Goal: Communication & Community: Participate in discussion

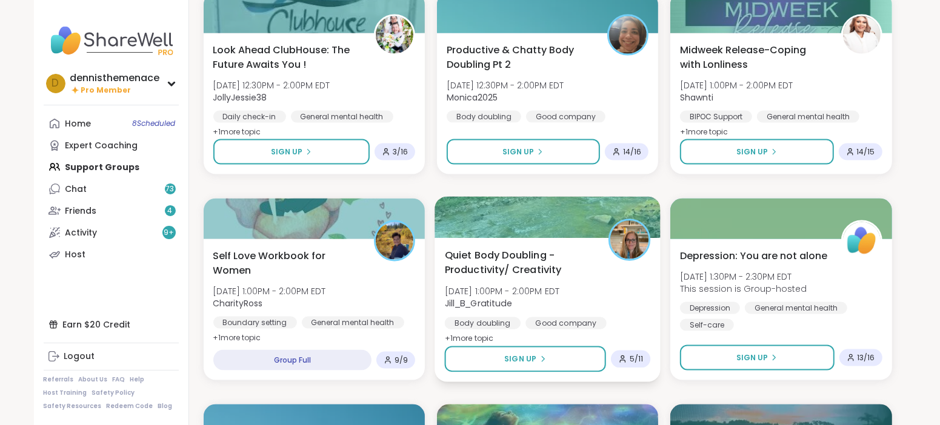
scroll to position [1422, 0]
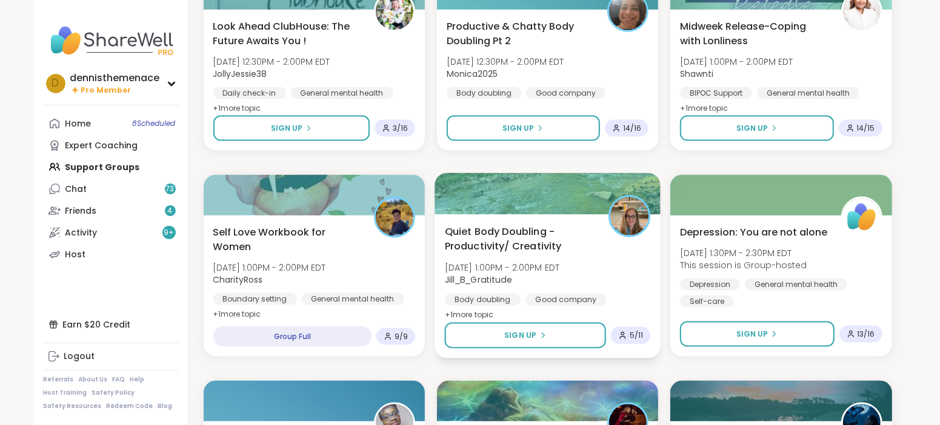
click at [501, 288] on div "Quiet Body Doubling - Productivity/ Creativity Wed, Oct 15 | 1:00PM - 2:00PM ED…" at bounding box center [547, 273] width 206 height 99
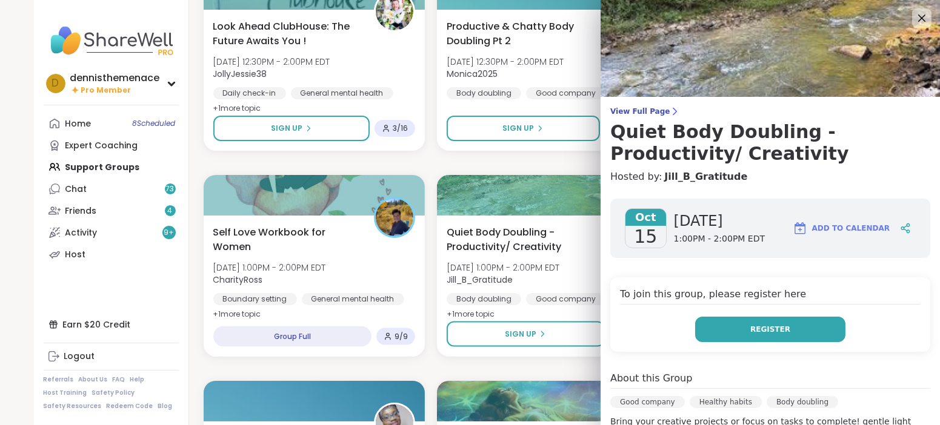
click at [770, 324] on span "Register" at bounding box center [770, 329] width 40 height 11
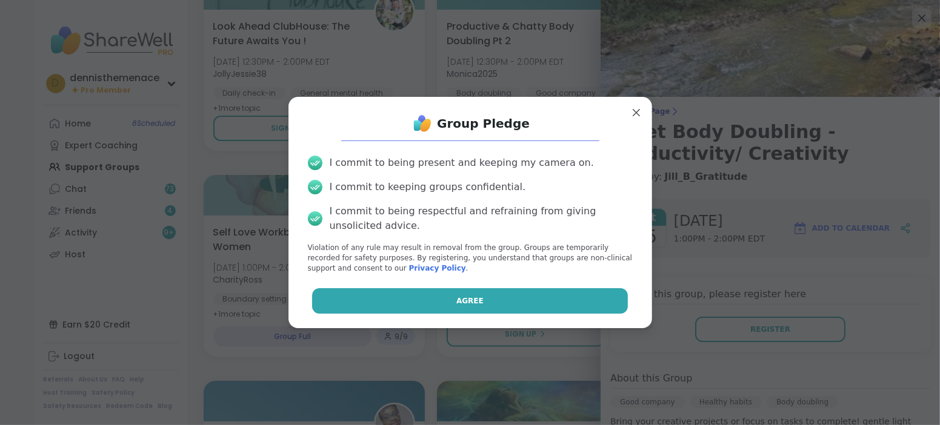
click at [585, 295] on button "Agree" at bounding box center [470, 300] width 316 height 25
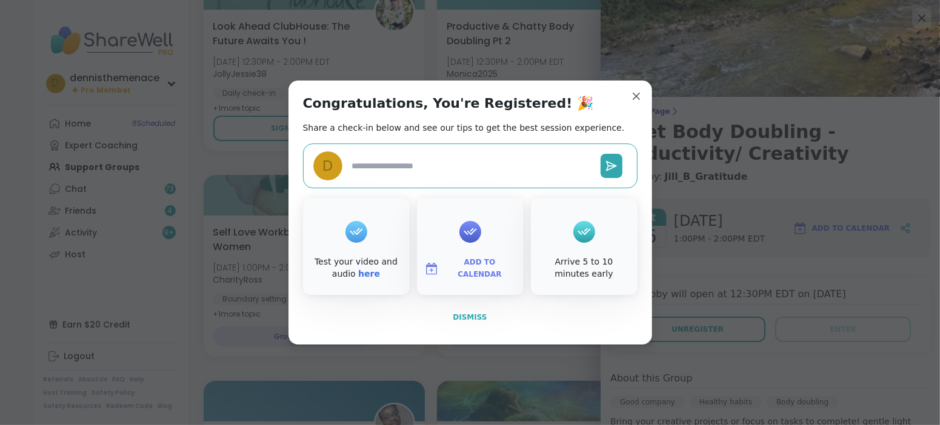
click at [470, 323] on span "Dismiss" at bounding box center [469, 317] width 34 height 11
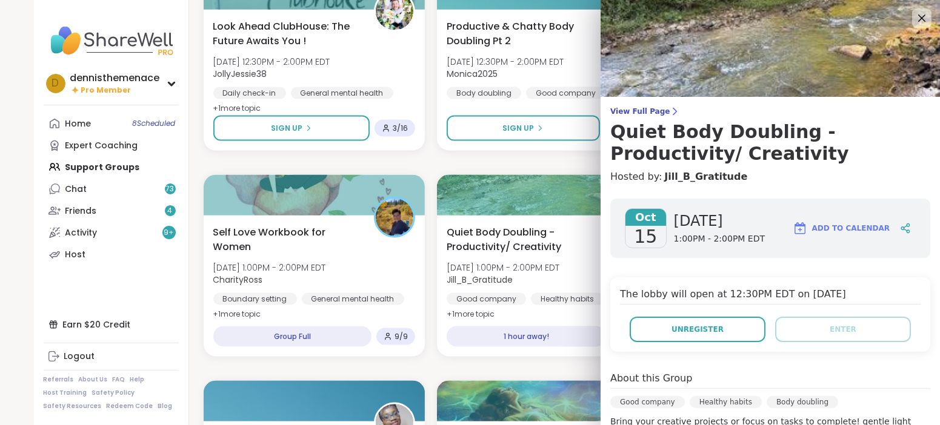
scroll to position [1453, 0]
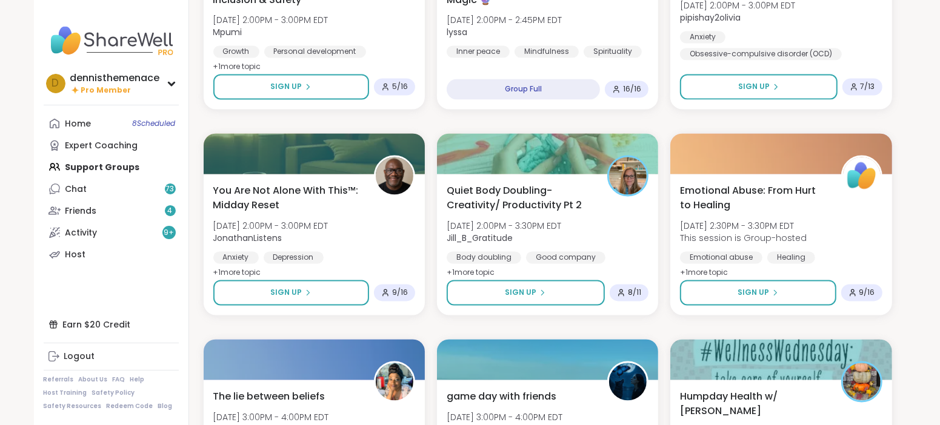
scroll to position [1876, 0]
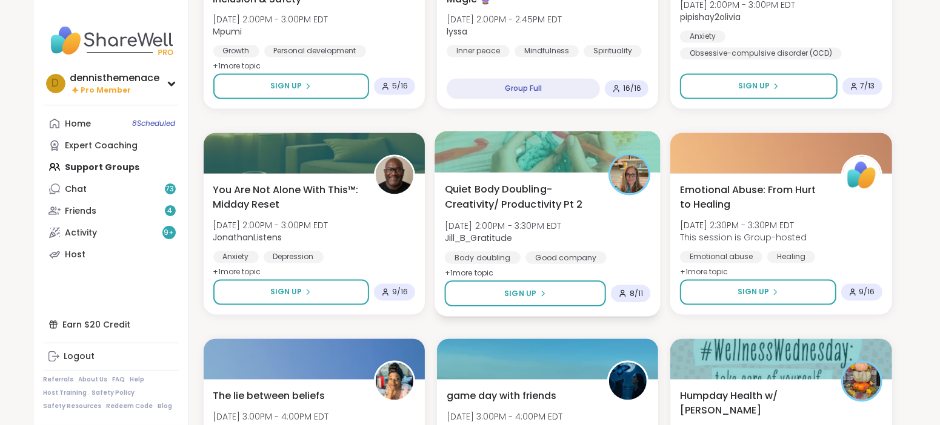
click at [528, 245] on div "Quiet Body Doubling- Creativity/ Productivity Pt 2 Wed, Oct 15 | 2:00PM - 3:30P…" at bounding box center [547, 231] width 206 height 99
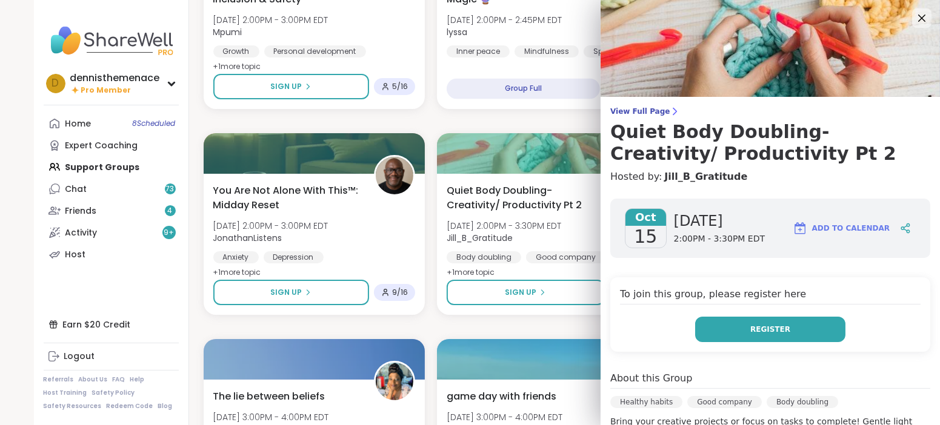
click at [762, 328] on span "Register" at bounding box center [770, 329] width 40 height 11
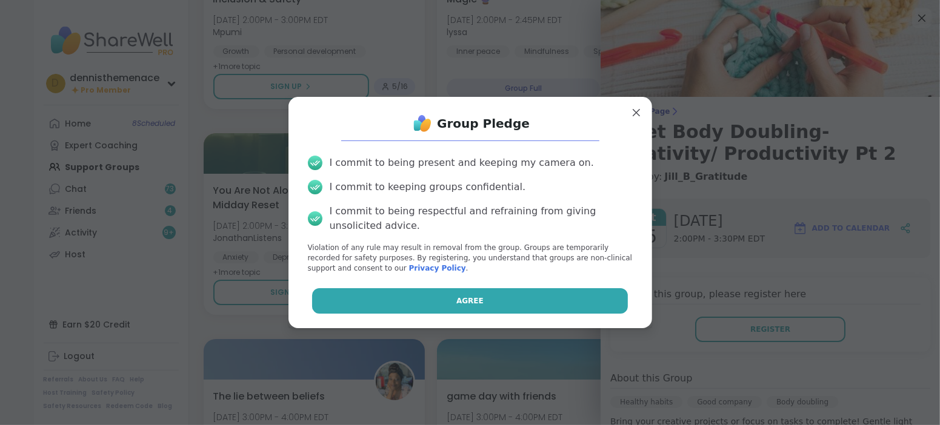
click at [572, 300] on button "Agree" at bounding box center [470, 300] width 316 height 25
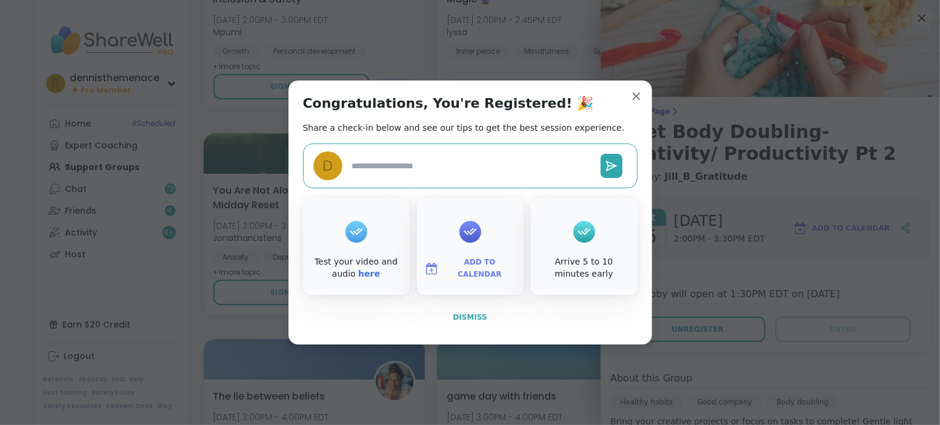
type textarea "*"
click at [468, 320] on span "Dismiss" at bounding box center [469, 317] width 34 height 8
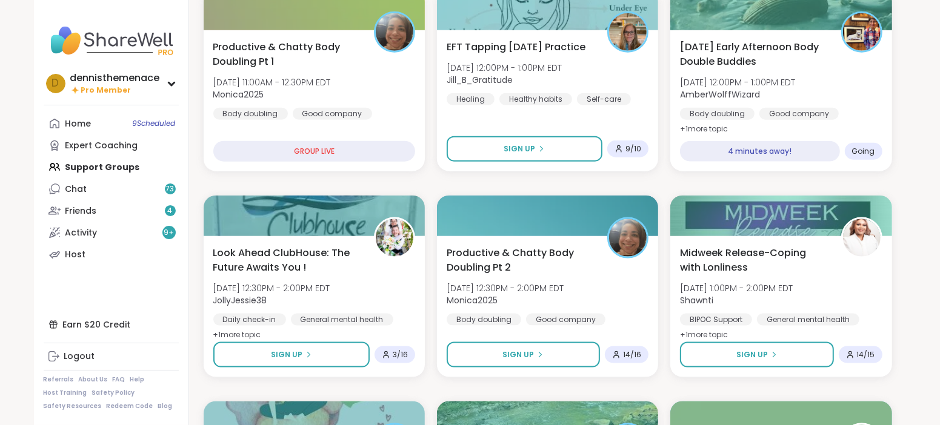
scroll to position [1180, 0]
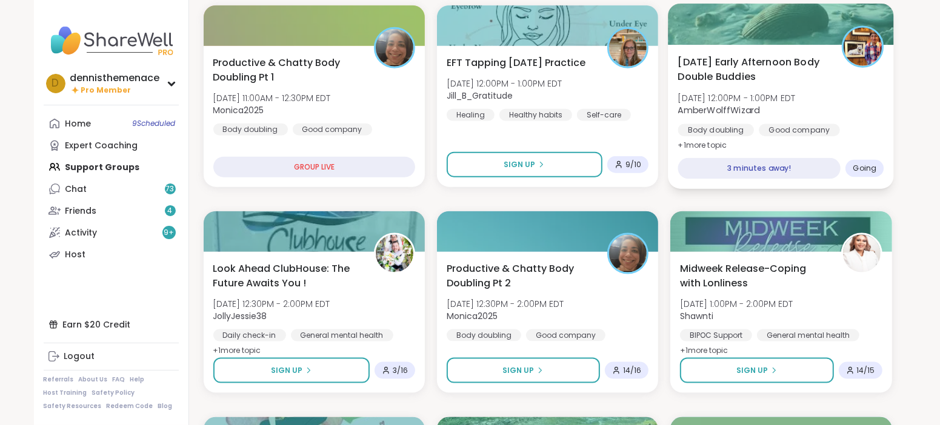
click at [770, 125] on div "Good company" at bounding box center [798, 130] width 81 height 12
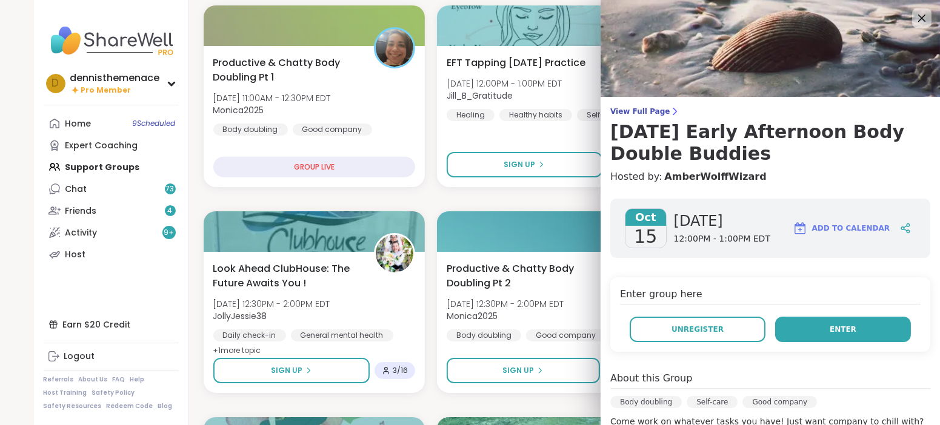
click at [852, 324] on span "Enter" at bounding box center [842, 329] width 27 height 11
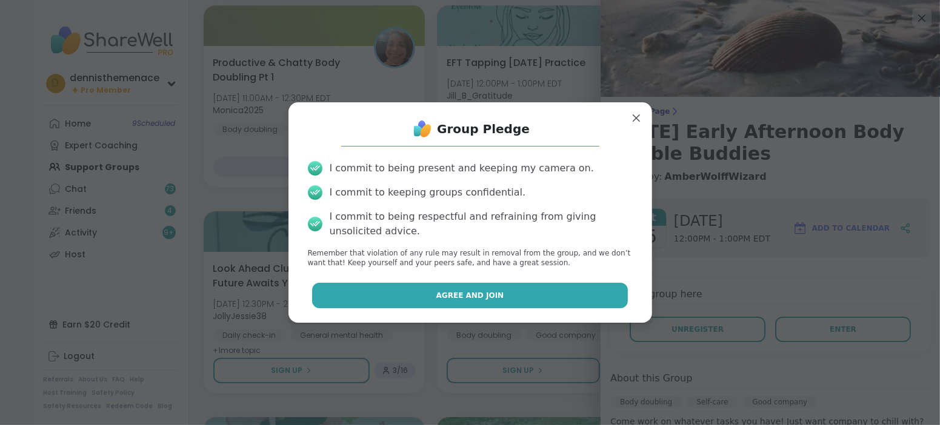
click at [493, 299] on span "Agree and Join" at bounding box center [470, 295] width 68 height 11
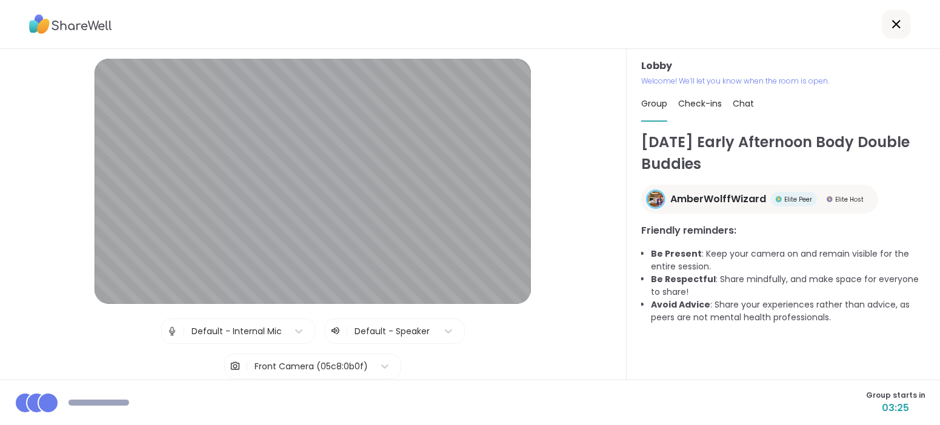
click at [758, 329] on div "Wednesday Early Afternoon Body Double Buddies AmberWolffWizard Elite Peer Elite…" at bounding box center [783, 249] width 284 height 237
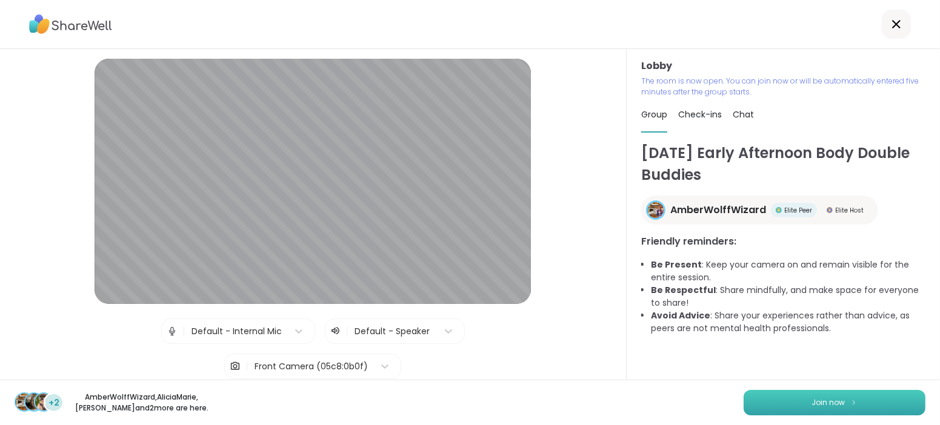
click at [832, 397] on span "Join now" at bounding box center [828, 402] width 33 height 11
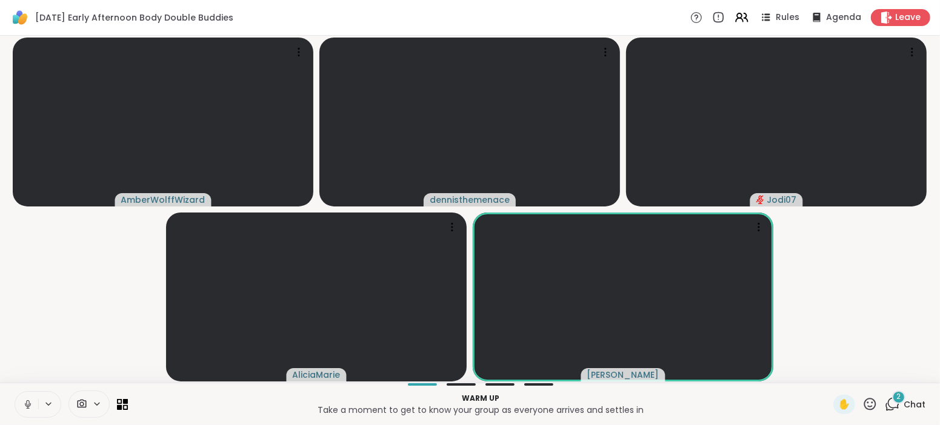
click at [27, 407] on icon at bounding box center [27, 404] width 11 height 11
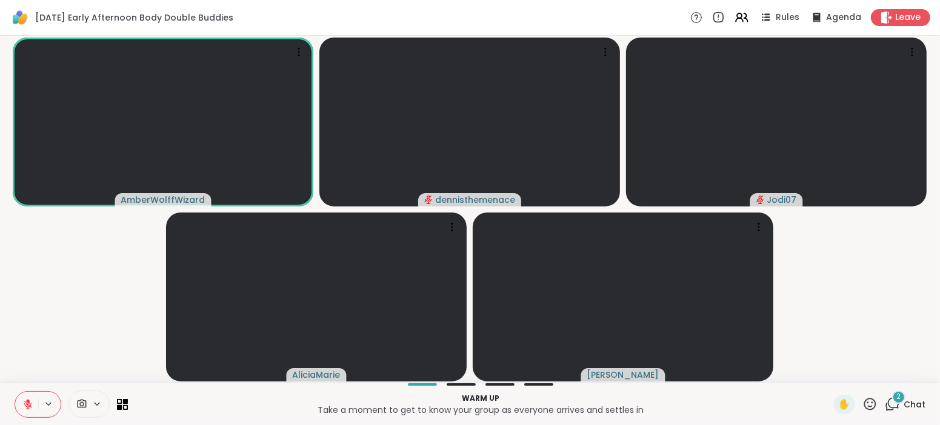
click at [50, 343] on video-player-container "AmberWolffWizard dennisthemenace Jodi07 AliciaMarie Adrienne_QueenOfTheDawn" at bounding box center [469, 209] width 925 height 337
click at [30, 402] on icon at bounding box center [27, 404] width 11 height 11
click at [25, 404] on icon at bounding box center [27, 404] width 11 height 11
click at [916, 406] on span "Chat" at bounding box center [914, 405] width 22 height 12
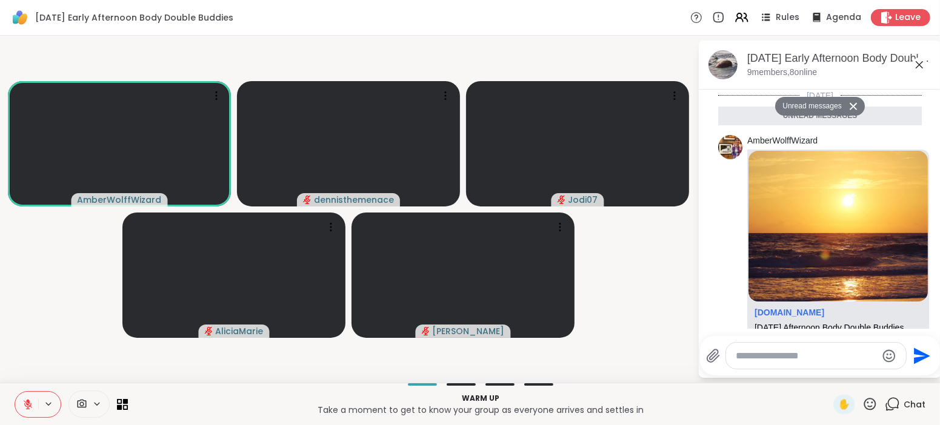
scroll to position [476, 0]
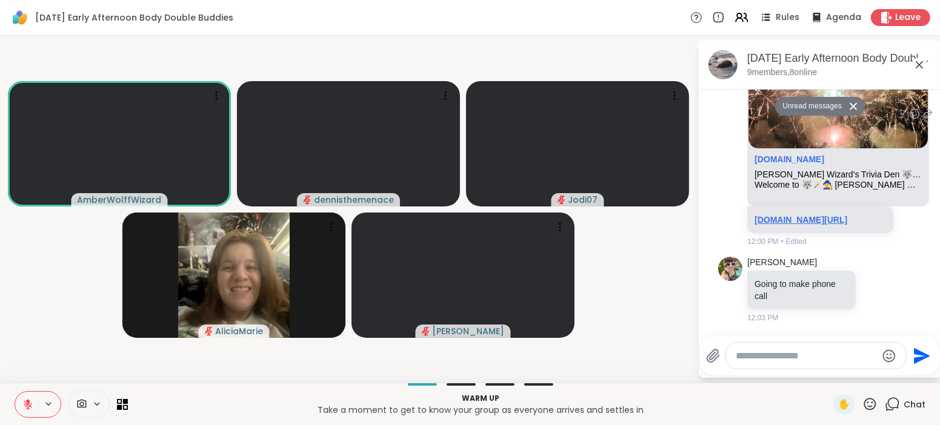
click at [790, 215] on link "sharewellnow.com/session/24e4fed2-ad3b-4bc3-a89d-7104721a6de9" at bounding box center [800, 220] width 93 height 10
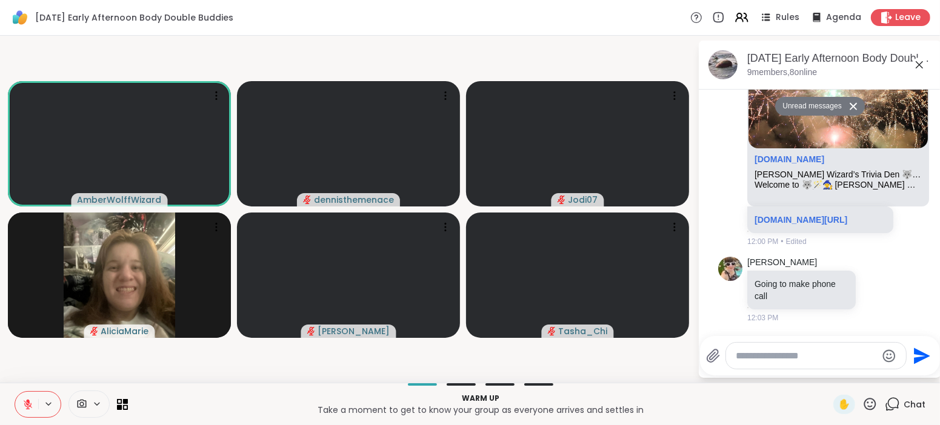
click at [831, 359] on textarea "Type your message" at bounding box center [805, 356] width 141 height 12
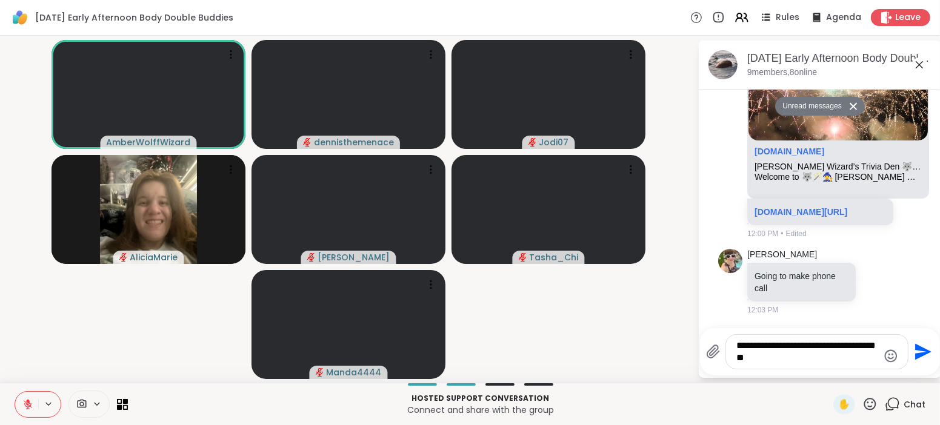
click at [612, 394] on p "Hosted support conversation" at bounding box center [480, 398] width 691 height 11
click at [809, 362] on textarea "**********" at bounding box center [807, 352] width 141 height 24
type textarea "**********"
click at [920, 362] on button "Send" at bounding box center [921, 352] width 27 height 27
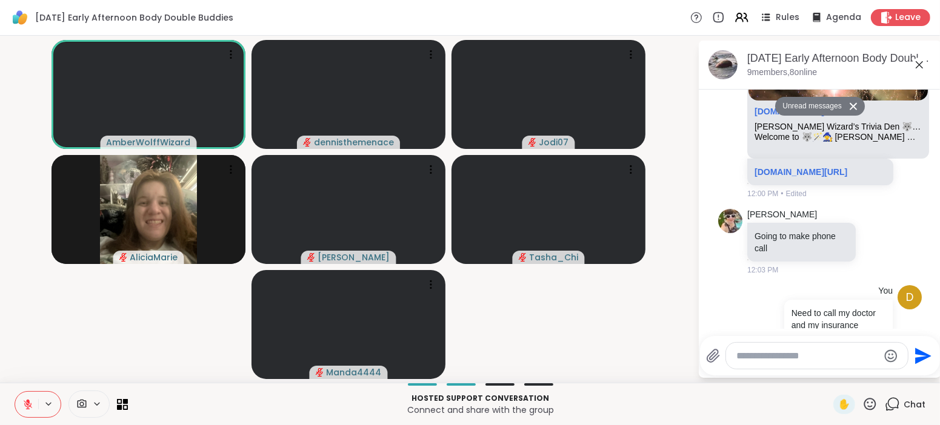
scroll to position [535, 0]
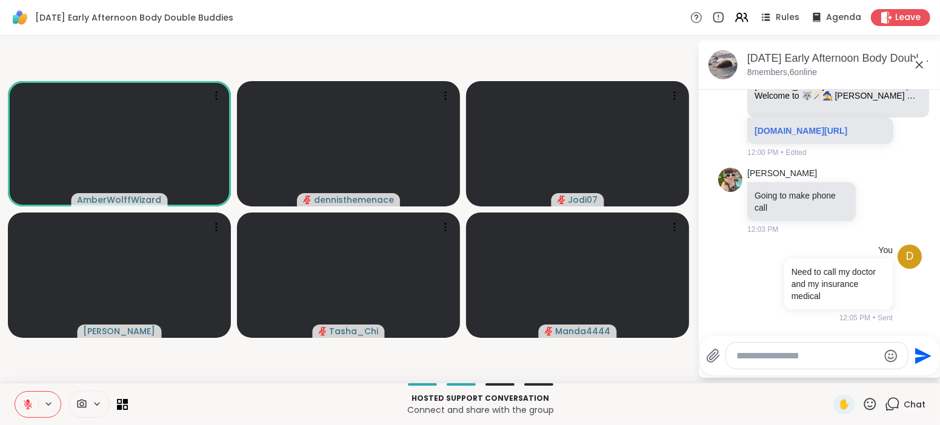
click at [28, 403] on icon at bounding box center [28, 401] width 4 height 5
click at [30, 402] on icon at bounding box center [27, 404] width 11 height 11
click at [313, 51] on video-player-container "AmberWolffWizard dennisthemenace Jodi07 Adrienne_QueenOfTheDawn Tasha_Chi Manda…" at bounding box center [348, 209] width 683 height 337
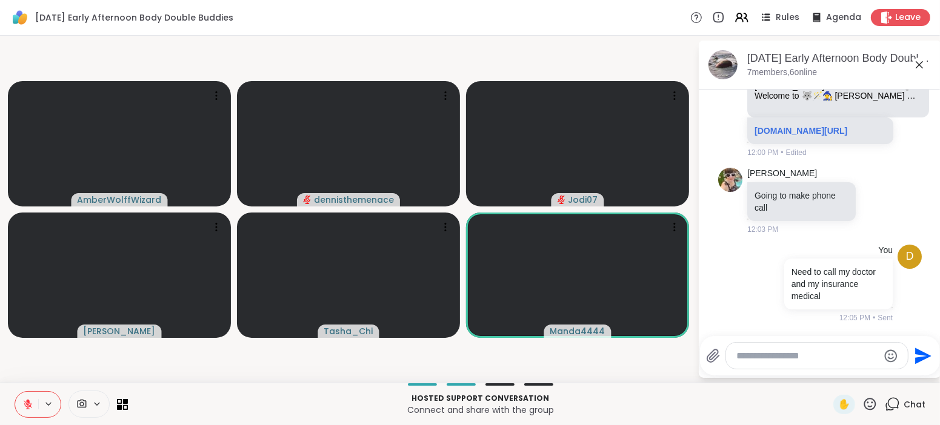
click at [849, 356] on textarea "Type your message" at bounding box center [807, 356] width 141 height 12
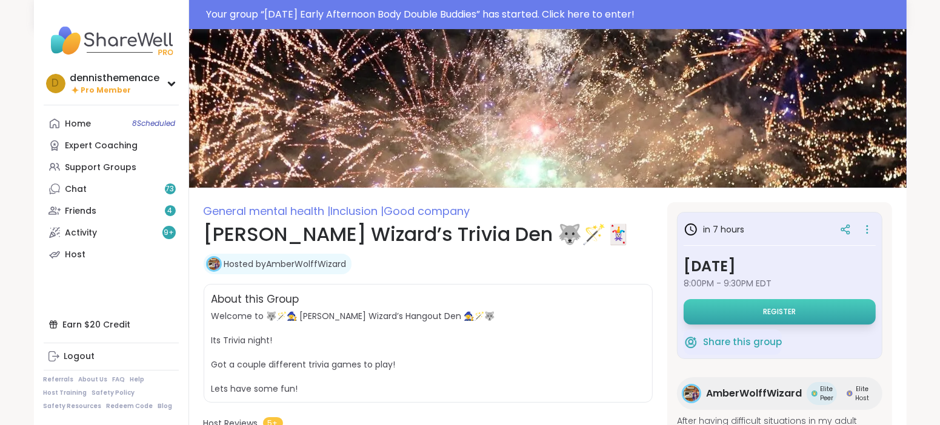
click at [783, 308] on span "Register" at bounding box center [779, 312] width 33 height 10
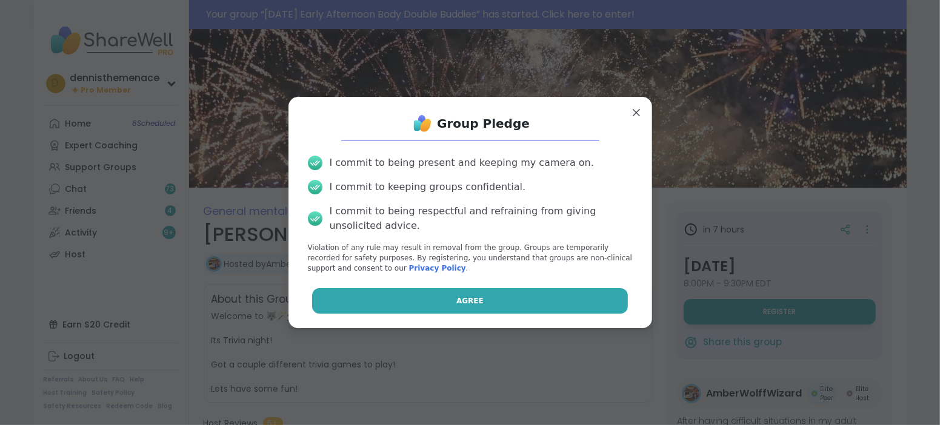
click at [482, 303] on button "Agree" at bounding box center [470, 300] width 316 height 25
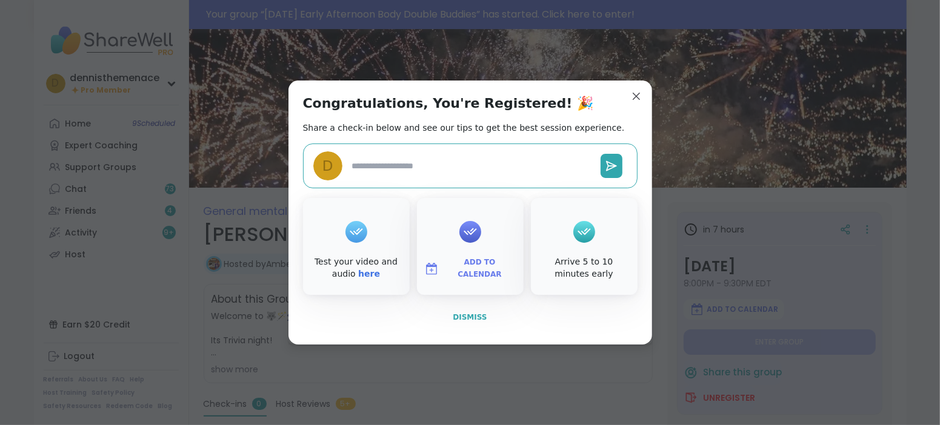
click at [471, 317] on span "Dismiss" at bounding box center [469, 317] width 34 height 8
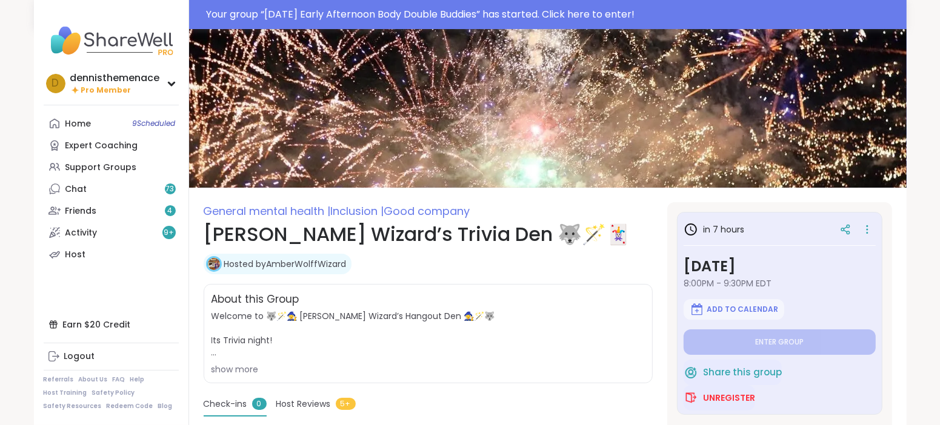
click at [471, 317] on span "Welcome to 🐺🪄🧙‍♀️ [PERSON_NAME] Wizard’s Hangout Den 🧙‍♀️🪄🐺 Its Trivia night! G…" at bounding box center [427, 334] width 433 height 48
type textarea "*"
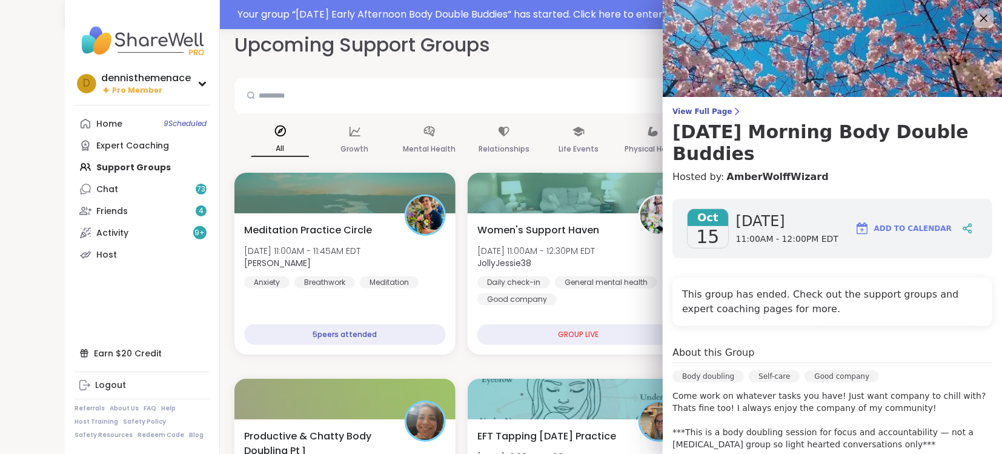
scroll to position [42, 0]
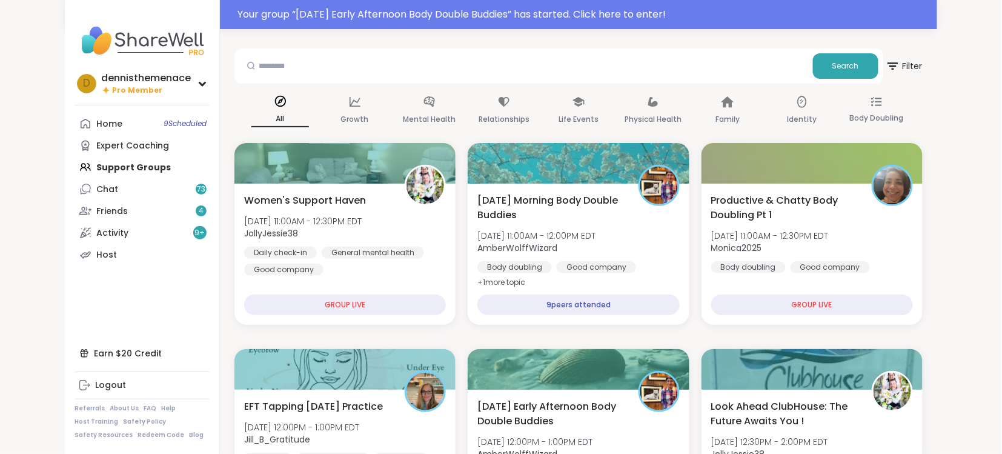
click at [392, 101] on div "All Growth Mental Health Relationships Life Events Physical Health Family Ident…" at bounding box center [578, 110] width 688 height 45
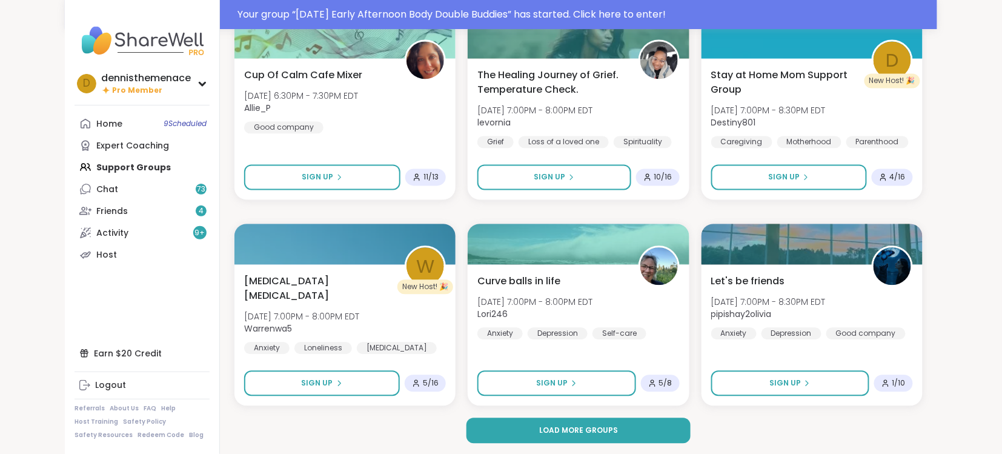
scroll to position [2227, 0]
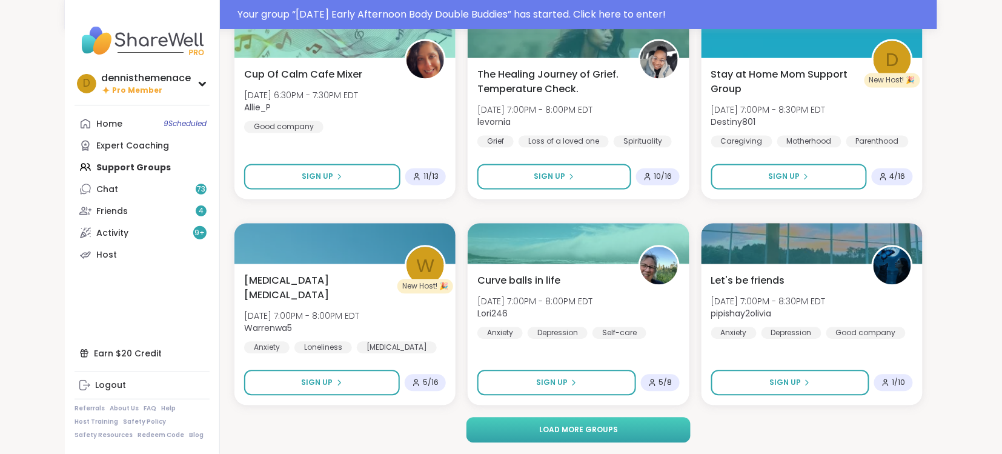
click at [537, 422] on button "Load more groups" at bounding box center [578, 429] width 225 height 25
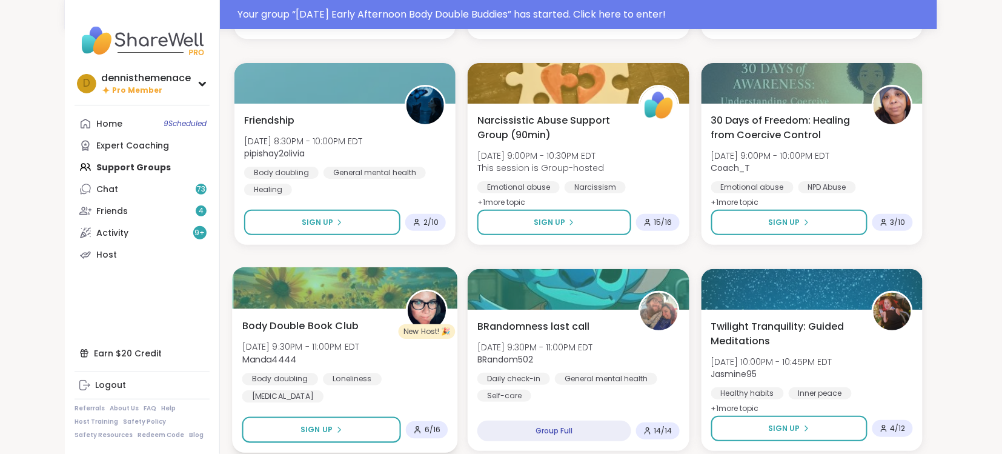
scroll to position [3001, 0]
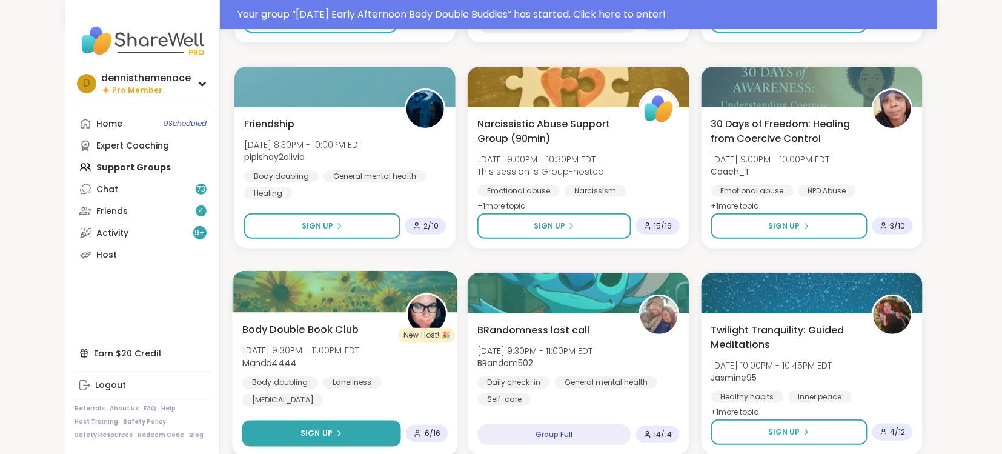
click at [320, 428] on span "Sign Up" at bounding box center [316, 433] width 32 height 11
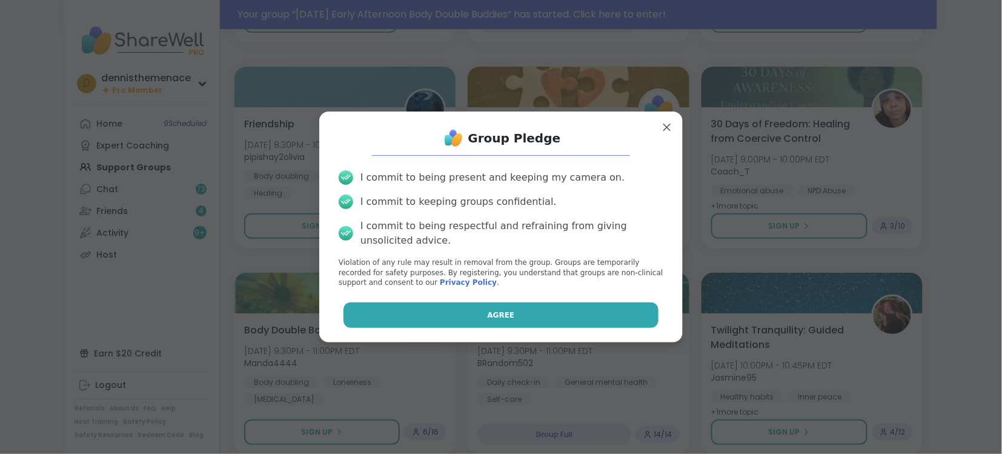
click at [509, 312] on span "Agree" at bounding box center [501, 315] width 27 height 11
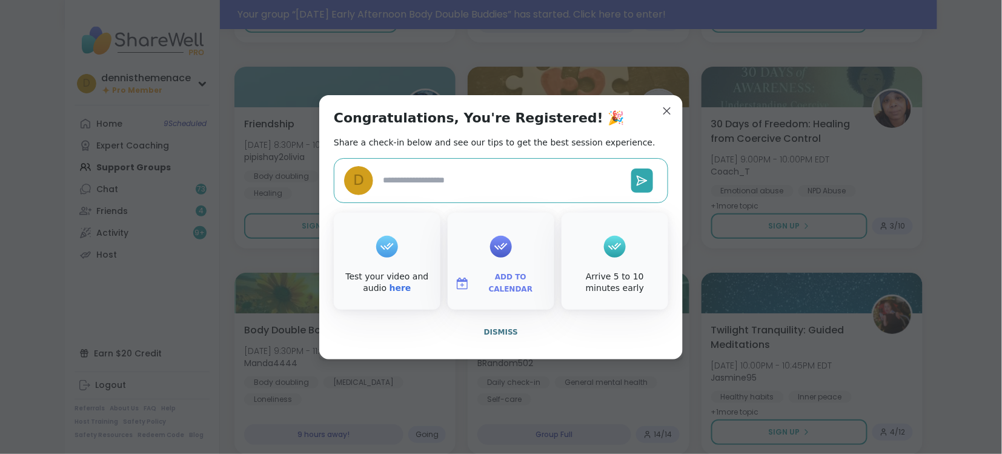
type textarea "*"
click at [502, 328] on span "Dismiss" at bounding box center [501, 332] width 34 height 8
